Goal: Information Seeking & Learning: Learn about a topic

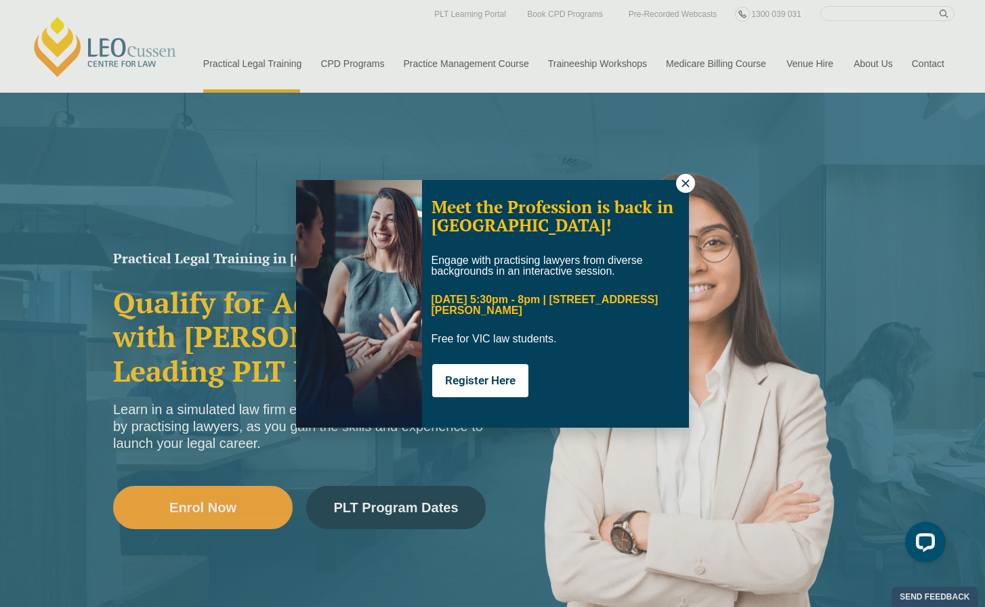
click at [685, 182] on icon at bounding box center [685, 183] width 12 height 12
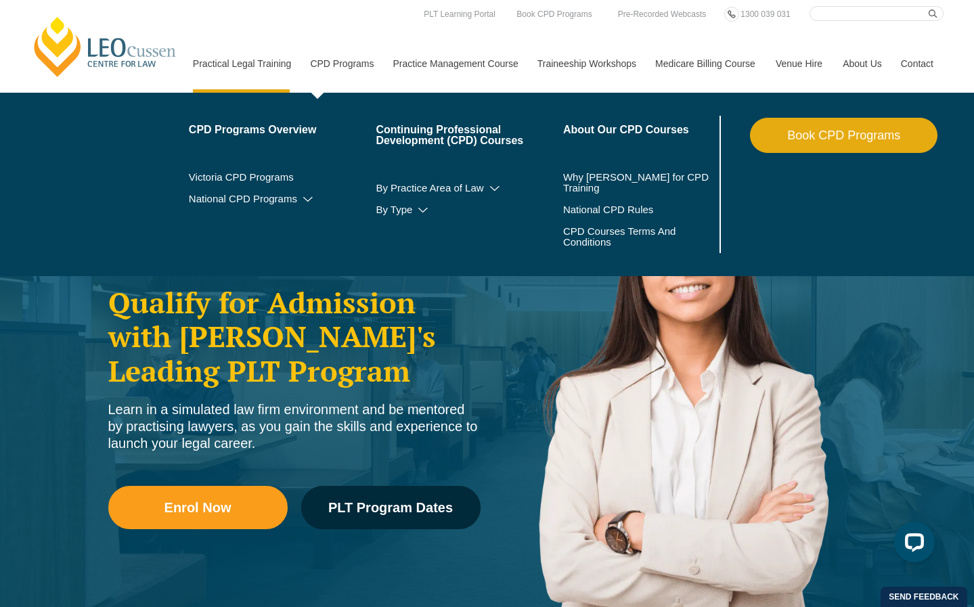
click at [326, 60] on link "CPD Programs" at bounding box center [341, 64] width 83 height 58
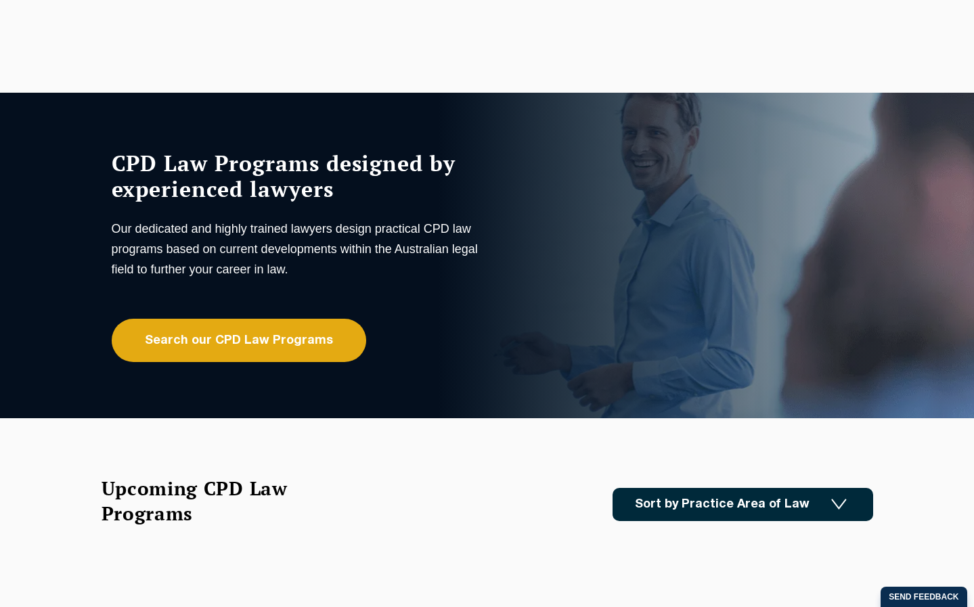
click at [227, 324] on li "Professional Placement" at bounding box center [283, 318] width 188 height 22
click at [224, 347] on li "PLT Single Topics" at bounding box center [283, 340] width 188 height 22
click at [195, 348] on li "PLT Single Topics" at bounding box center [283, 340] width 188 height 22
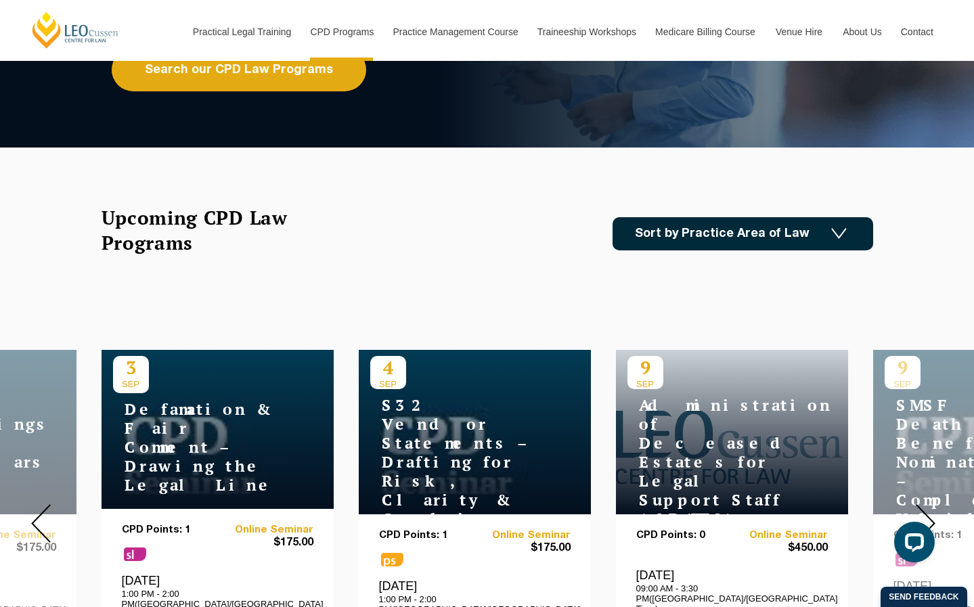
scroll to position [68, 0]
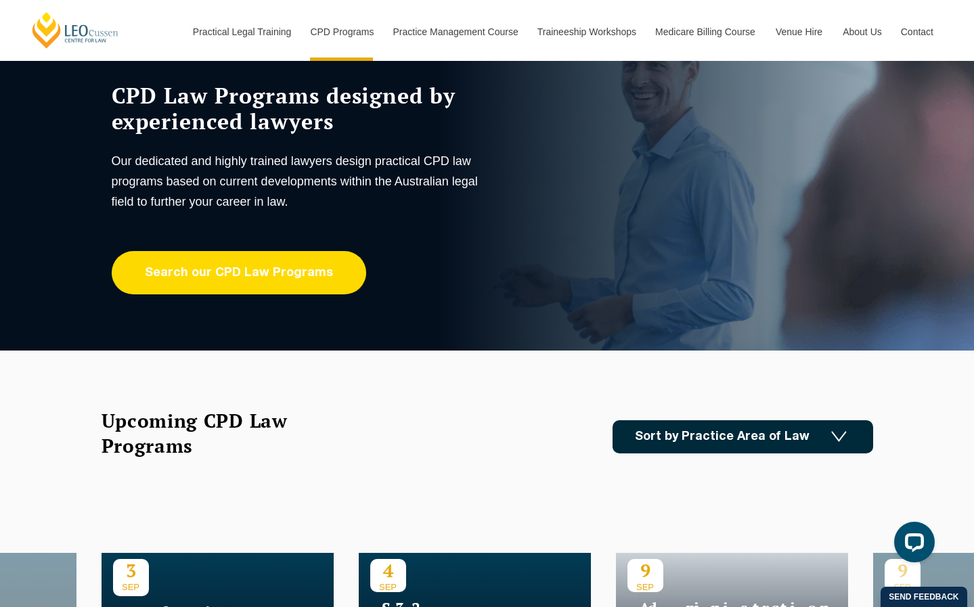
click at [219, 281] on link "Search our CPD Law Programs" at bounding box center [239, 272] width 255 height 43
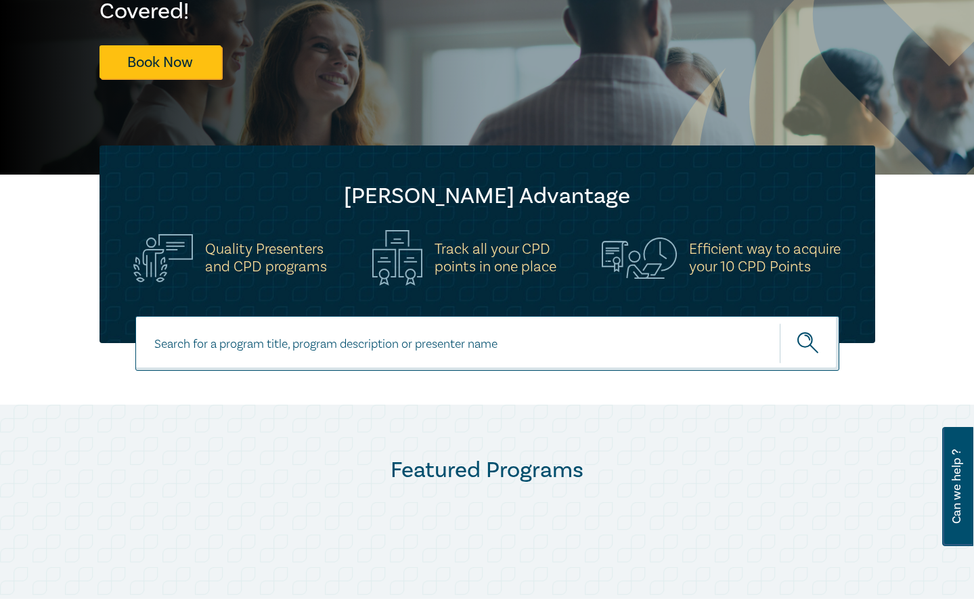
scroll to position [474, 0]
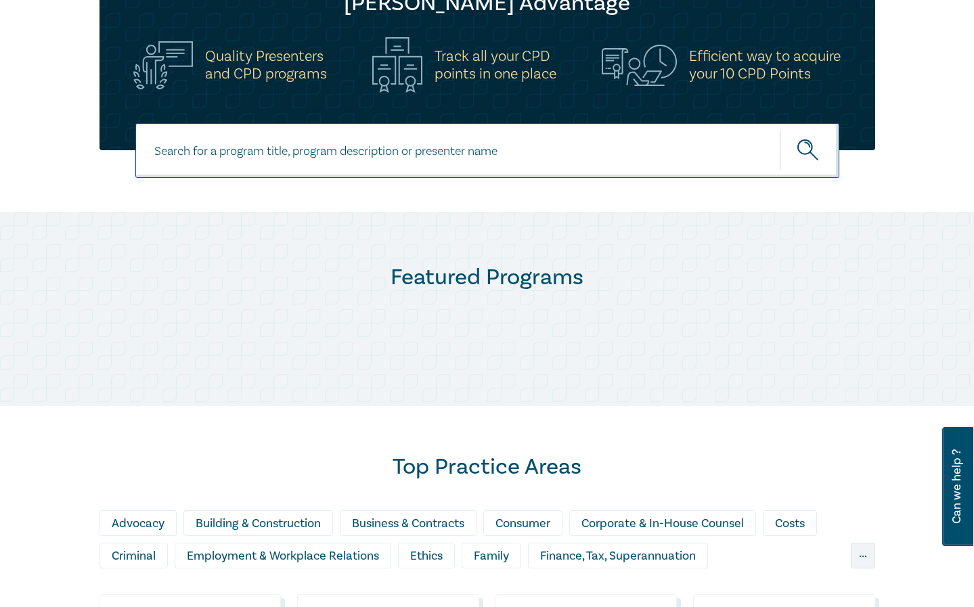
click at [207, 167] on input at bounding box center [487, 150] width 704 height 55
type input "planning law"
click at [780, 130] on button "submit" at bounding box center [810, 150] width 60 height 41
